Goal: Check status: Check status

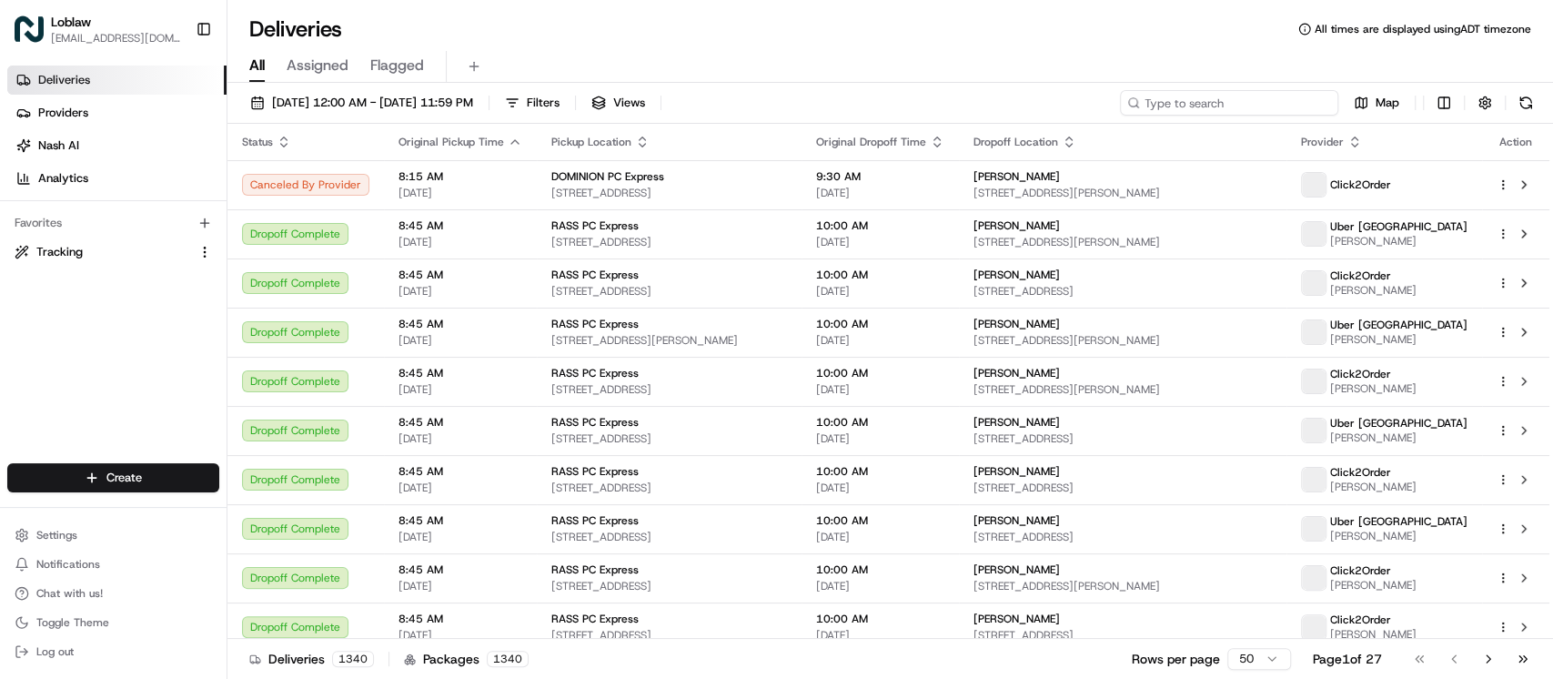
click at [1233, 105] on input at bounding box center [1229, 102] width 218 height 25
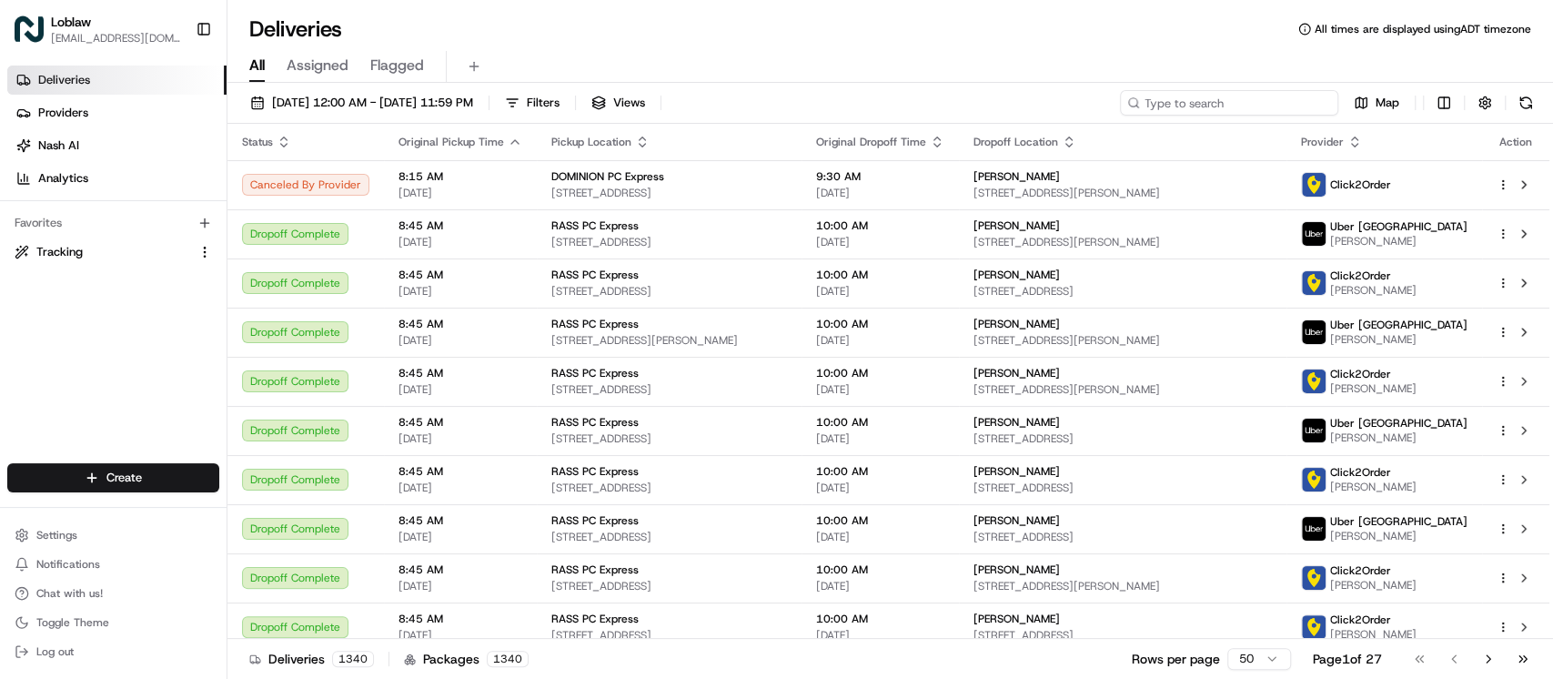
paste input "531900012920936,"
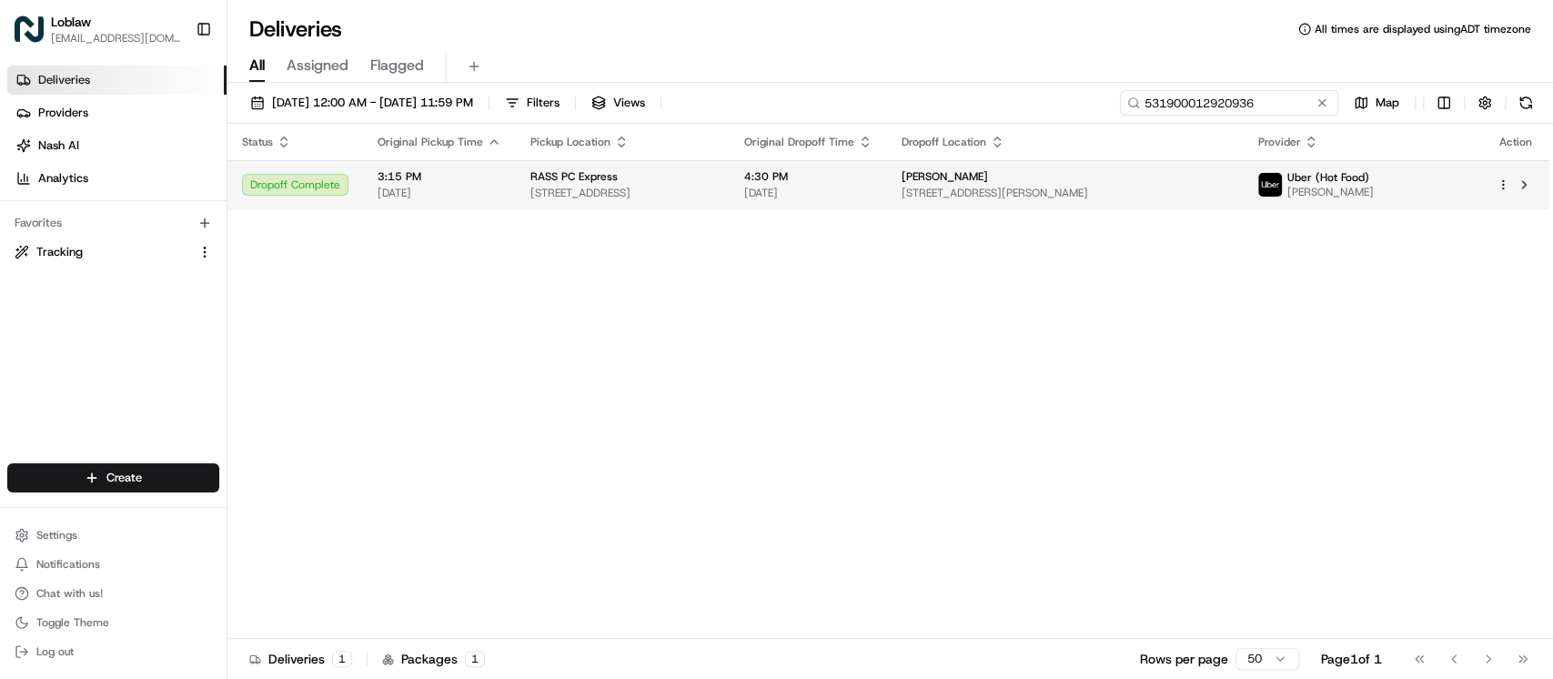
type input "531900012920936"
click at [715, 196] on span "[STREET_ADDRESS]" at bounding box center [623, 193] width 185 height 15
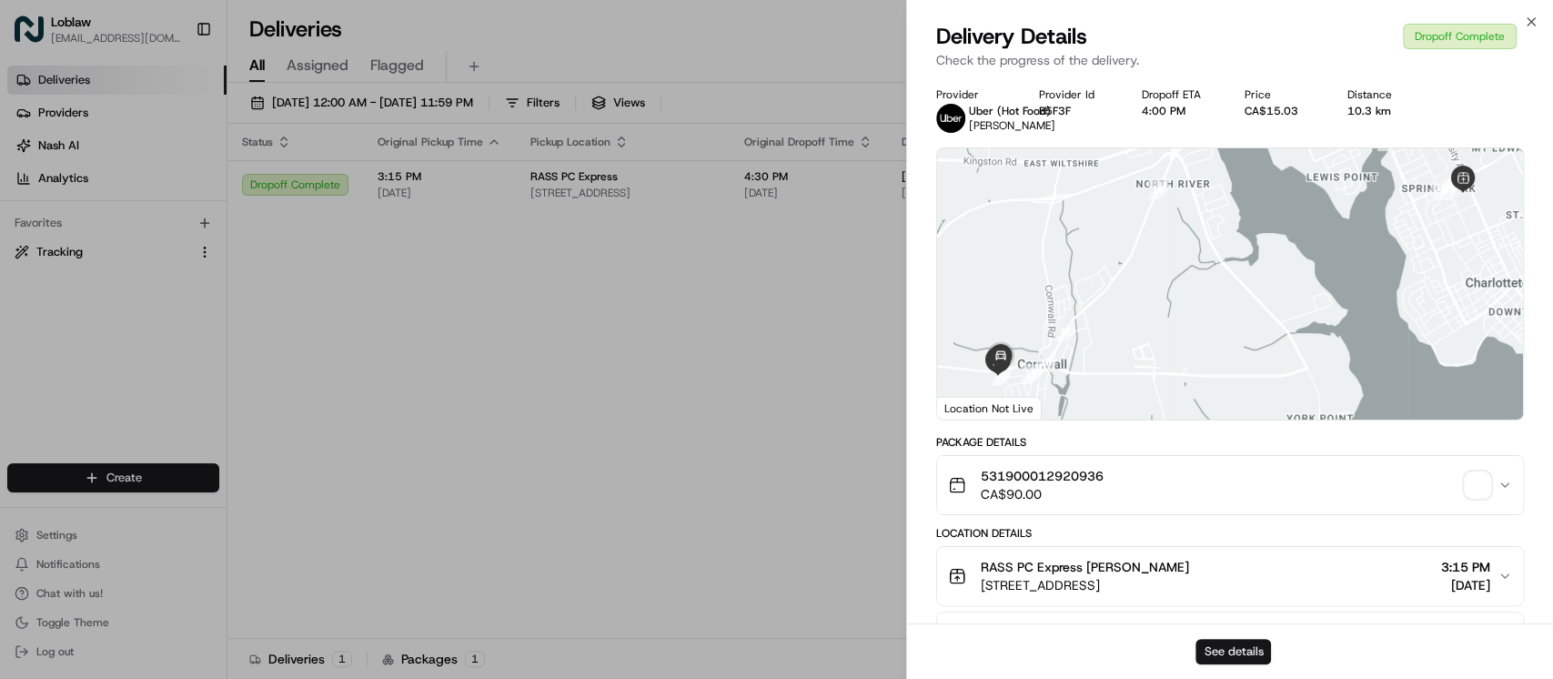
click at [1223, 644] on button "See details" at bounding box center [1234, 651] width 76 height 25
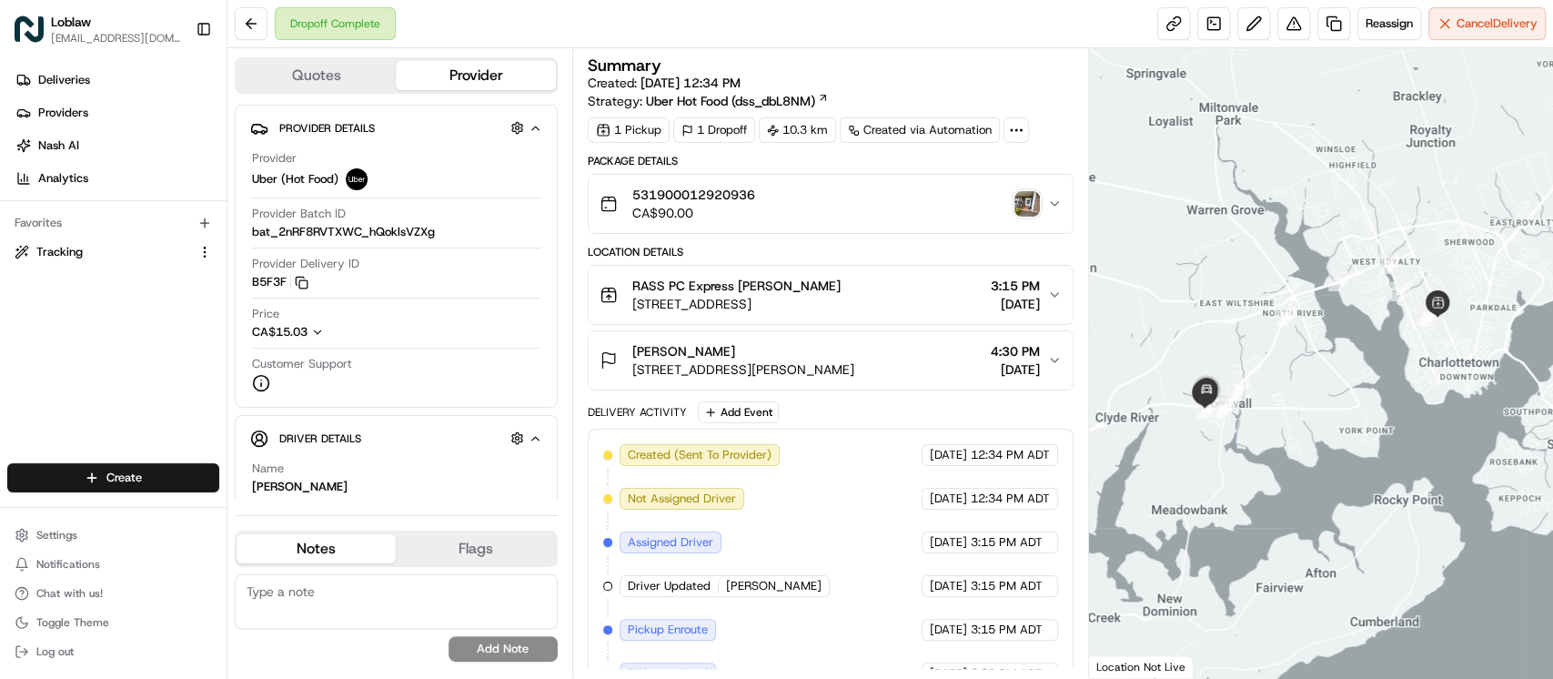
click at [1034, 204] on img "button" at bounding box center [1027, 203] width 25 height 25
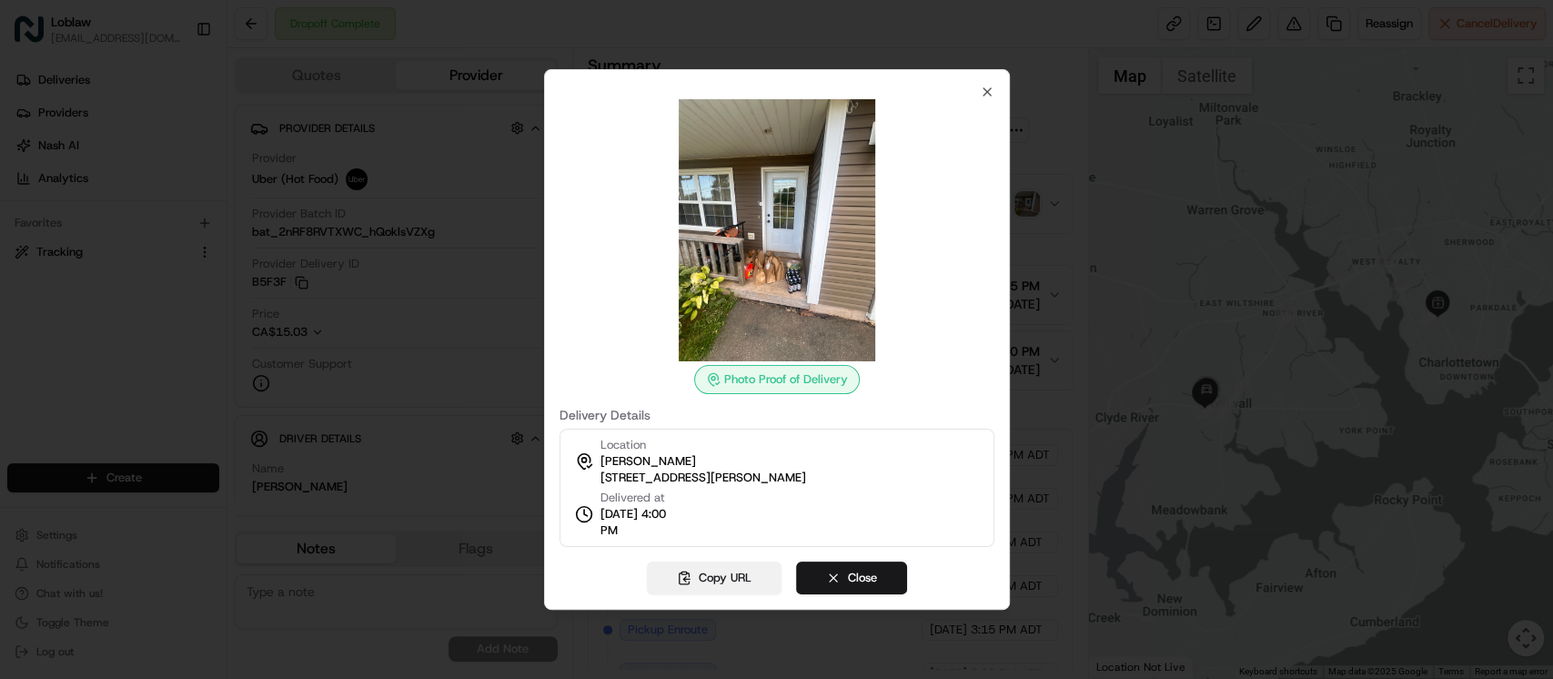
click at [728, 583] on button "Copy URL" at bounding box center [714, 577] width 135 height 33
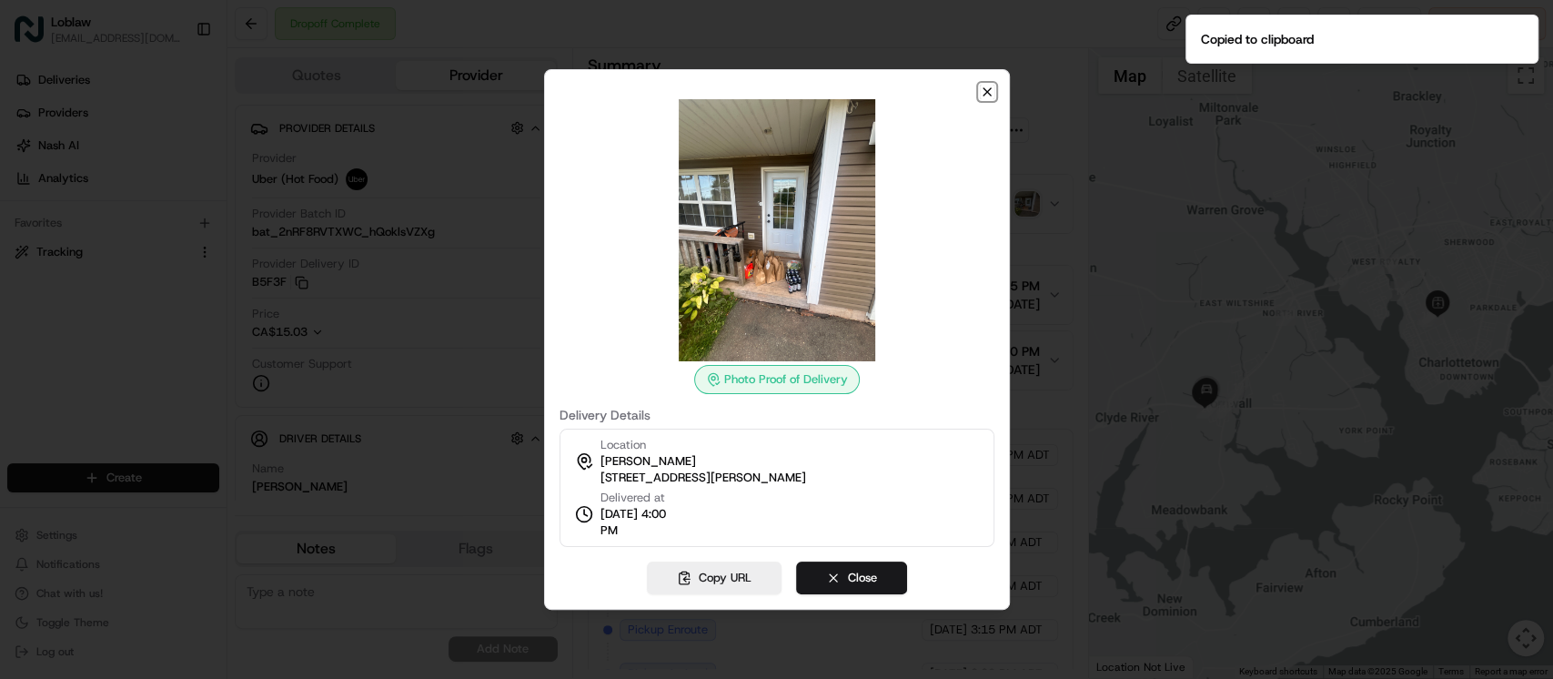
click at [990, 90] on icon "button" at bounding box center [987, 92] width 15 height 15
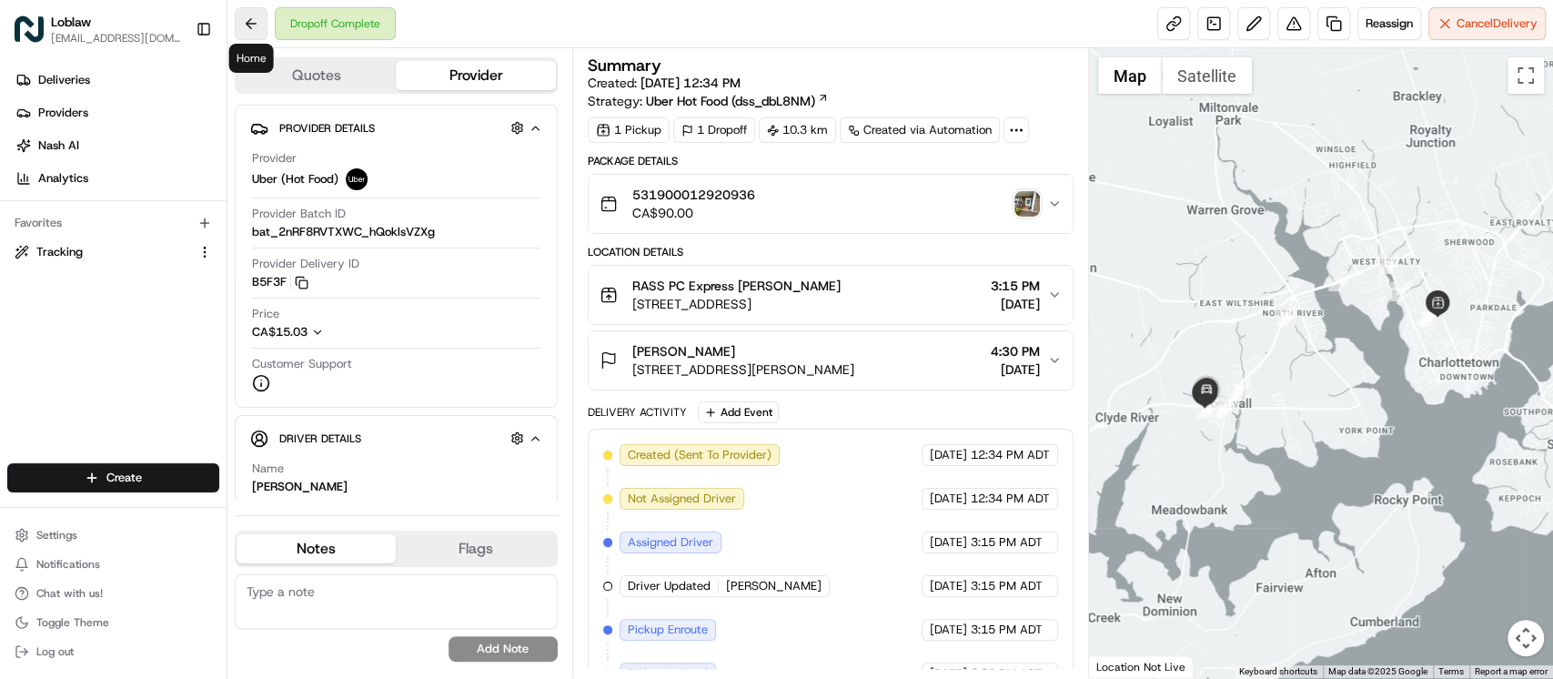
click at [255, 20] on button at bounding box center [251, 23] width 33 height 33
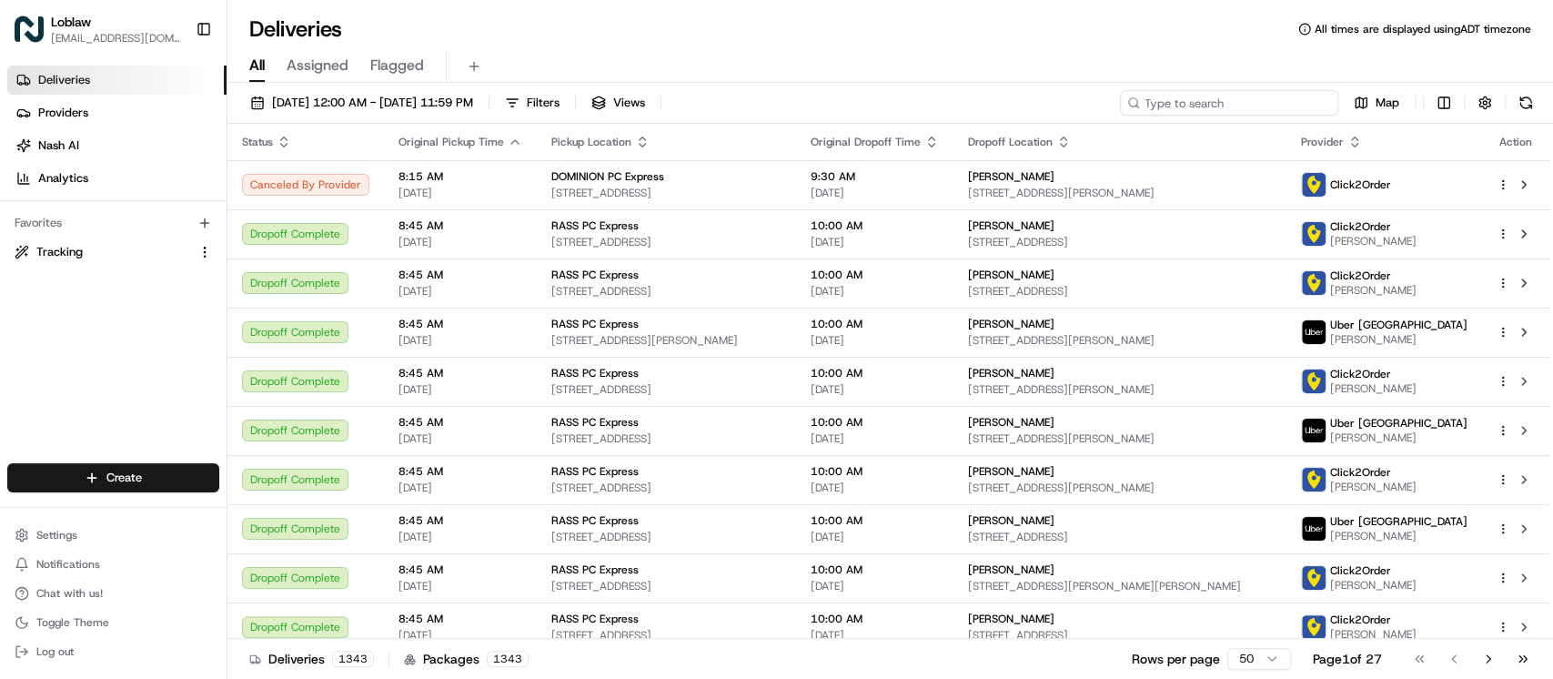
click at [1267, 104] on input at bounding box center [1229, 102] width 218 height 25
paste input "531900012909719"
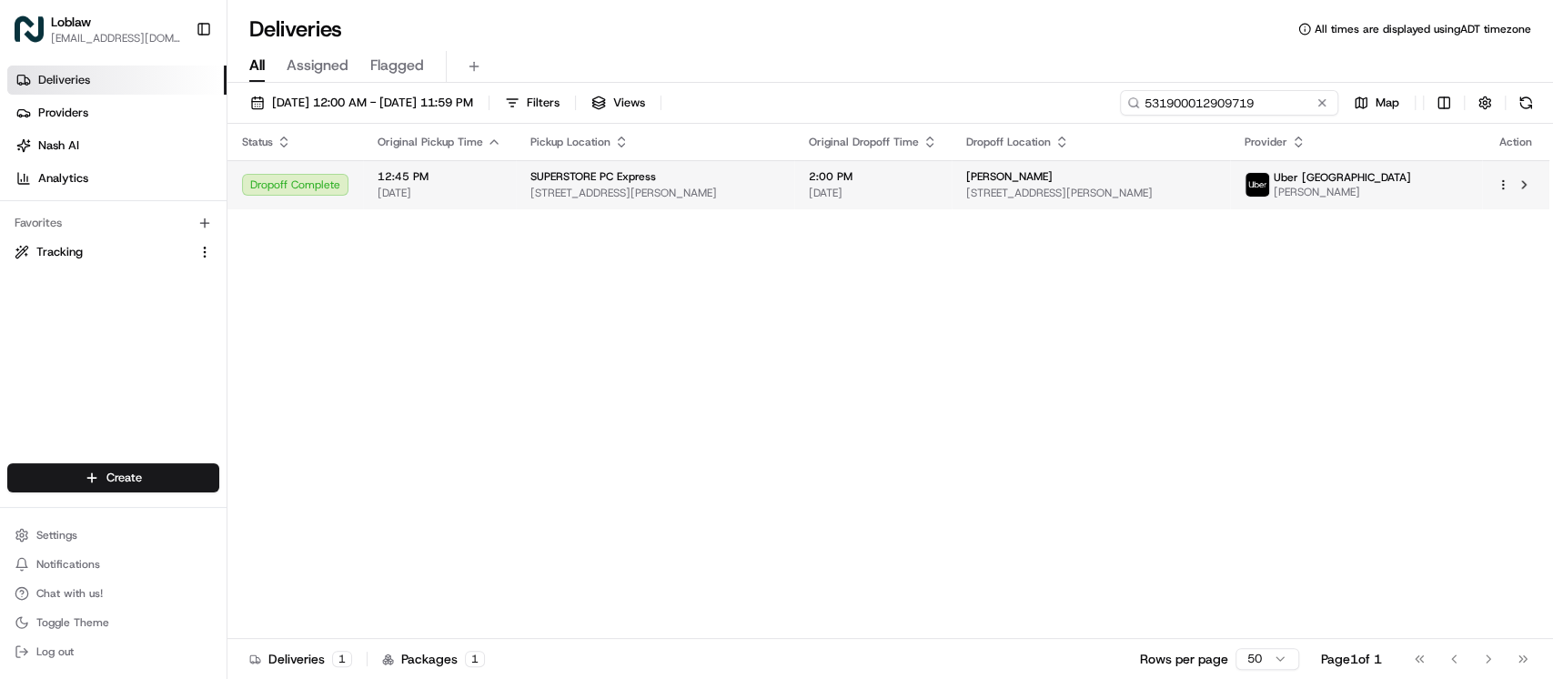
type input "531900012909719"
click at [905, 198] on span "[DATE]" at bounding box center [873, 193] width 128 height 15
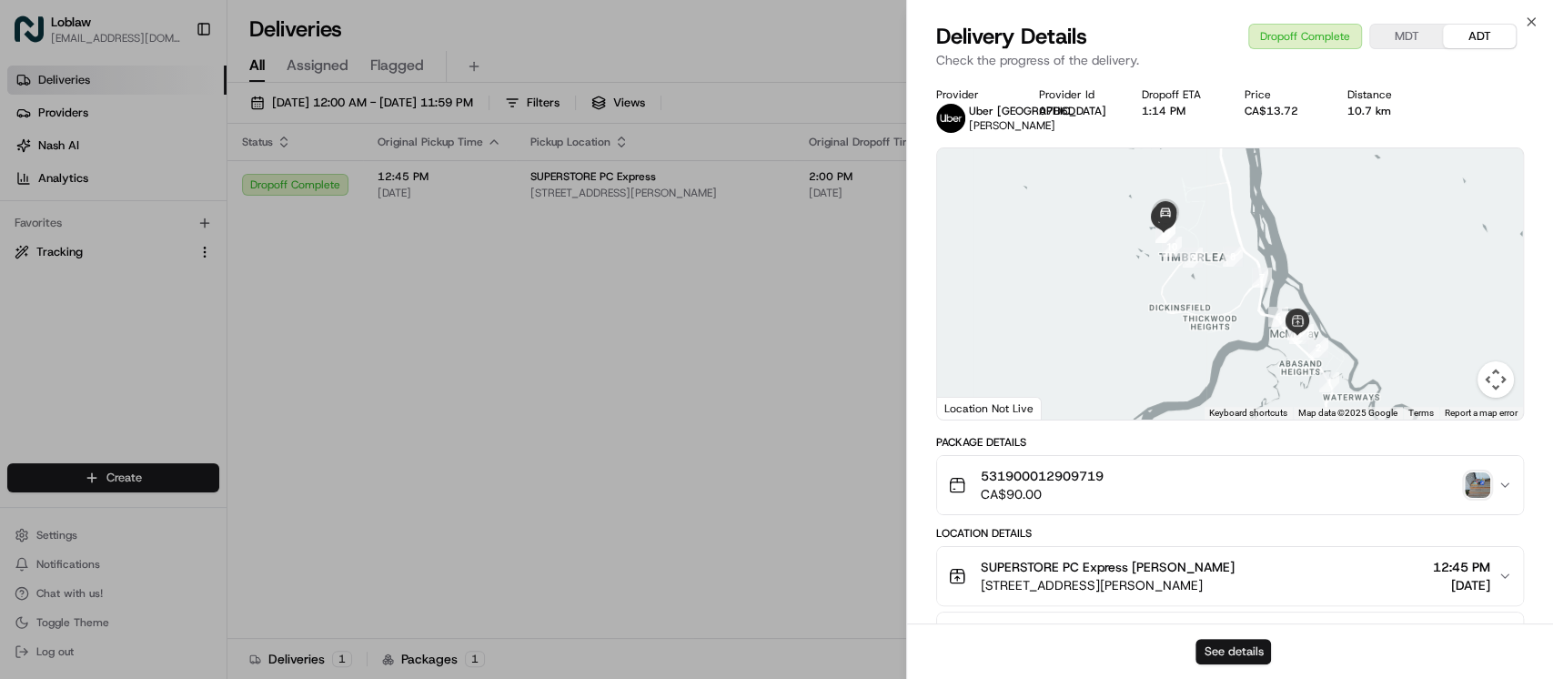
click at [1216, 641] on button "See details" at bounding box center [1234, 651] width 76 height 25
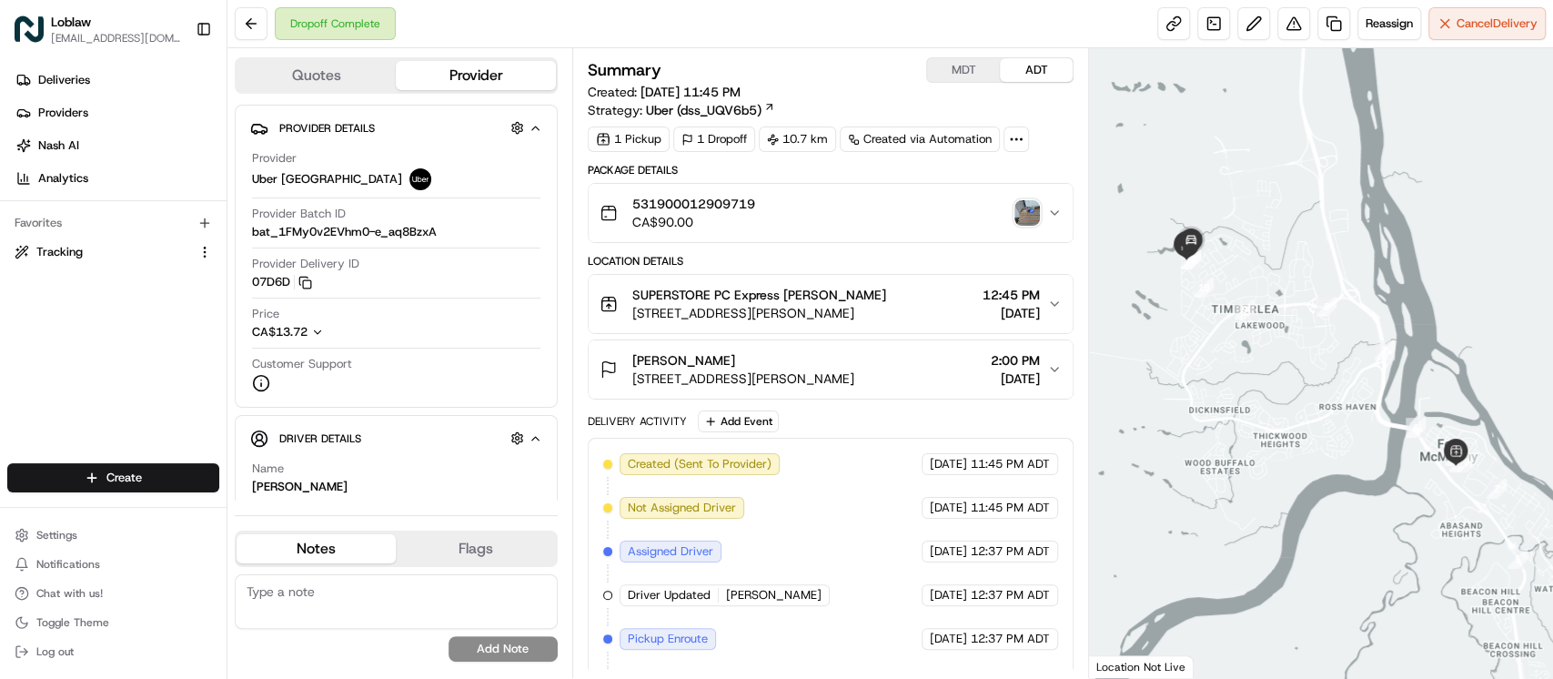
click at [1031, 215] on img "button" at bounding box center [1027, 212] width 25 height 25
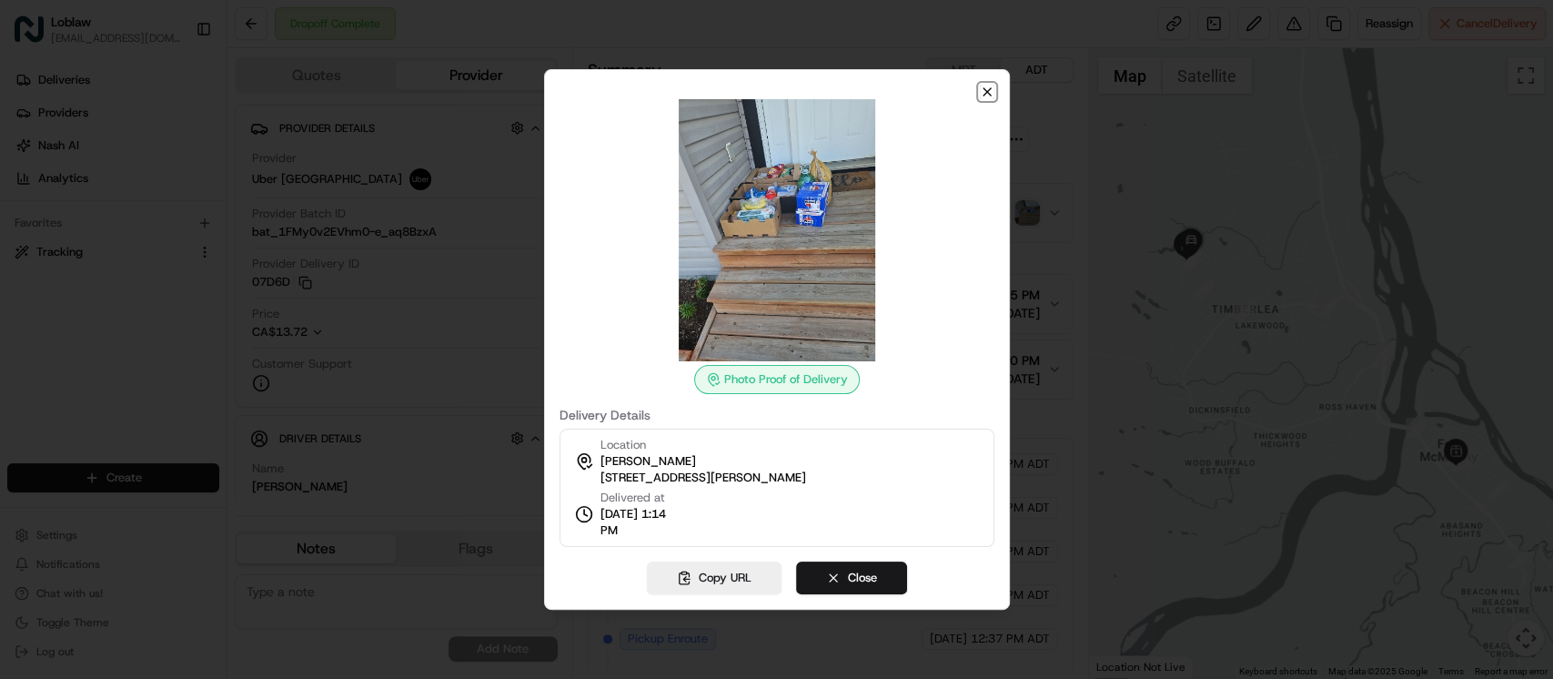
click at [986, 92] on icon "button" at bounding box center [987, 91] width 7 height 7
